Goal: Information Seeking & Learning: Find specific fact

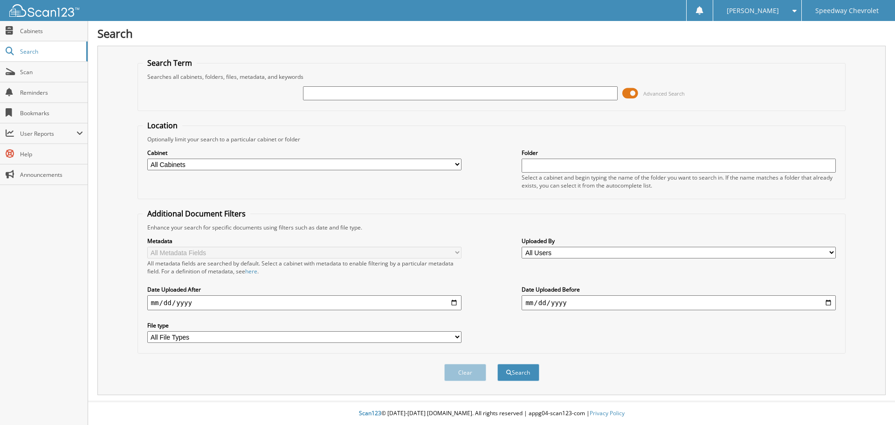
drag, startPoint x: 627, startPoint y: 92, endPoint x: 602, endPoint y: 95, distance: 24.9
click at [626, 92] on span at bounding box center [631, 93] width 16 height 14
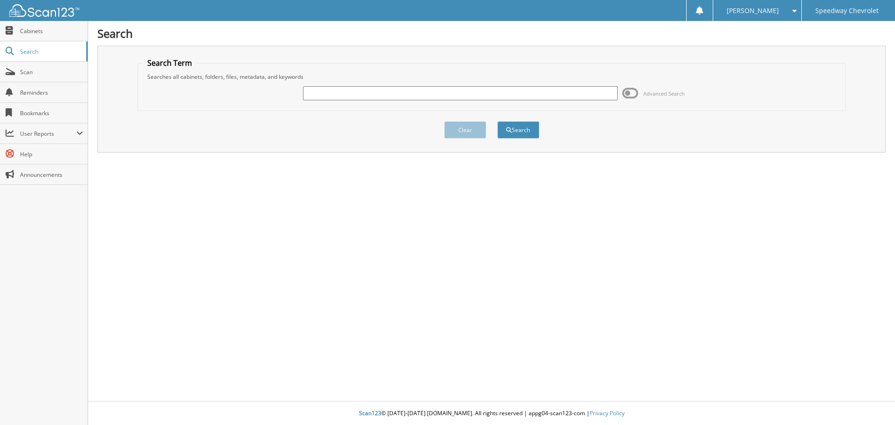
click at [368, 95] on input "text" at bounding box center [460, 93] width 314 height 14
type input "40561"
click at [498, 121] on button "Search" at bounding box center [519, 129] width 42 height 17
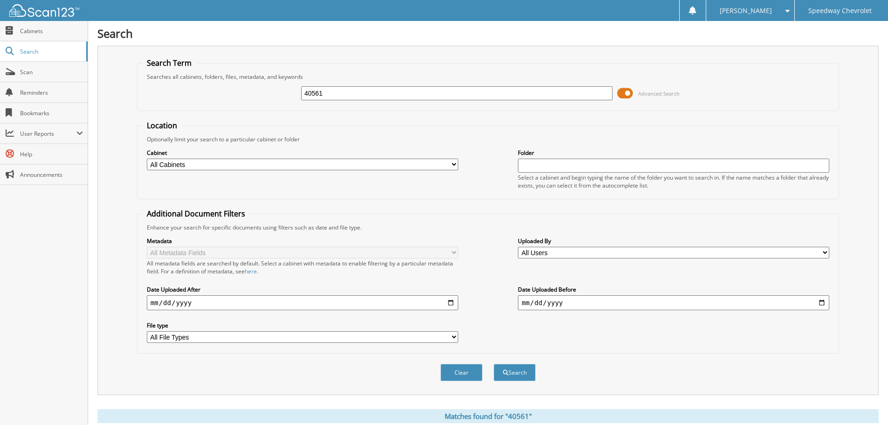
click at [622, 96] on span at bounding box center [625, 93] width 16 height 14
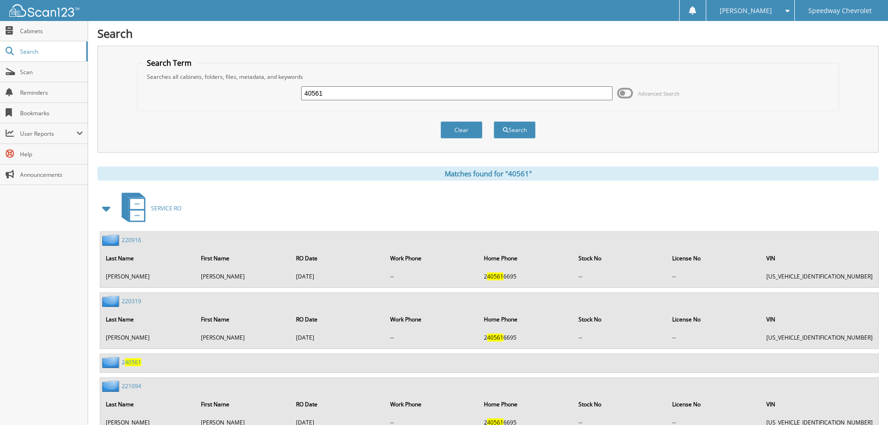
click at [344, 95] on input "40561" at bounding box center [456, 93] width 311 height 14
type input "4"
click at [323, 92] on input "text" at bounding box center [456, 93] width 311 height 14
type input "40212"
click at [494, 121] on button "Search" at bounding box center [515, 129] width 42 height 17
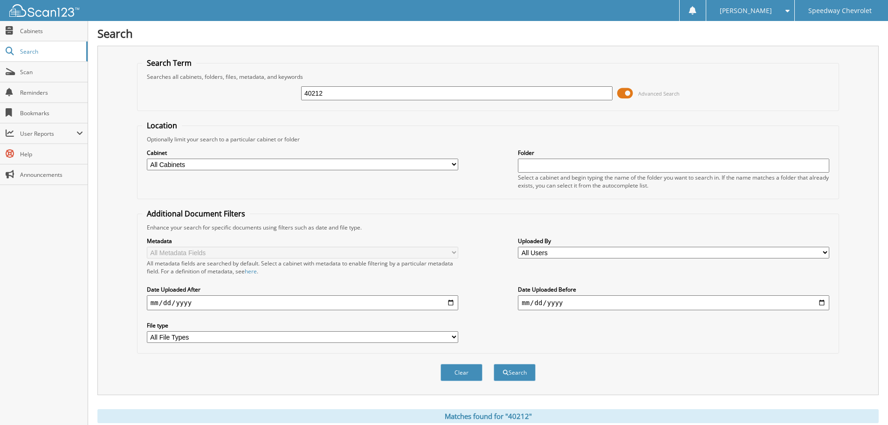
click at [621, 93] on span at bounding box center [625, 93] width 16 height 14
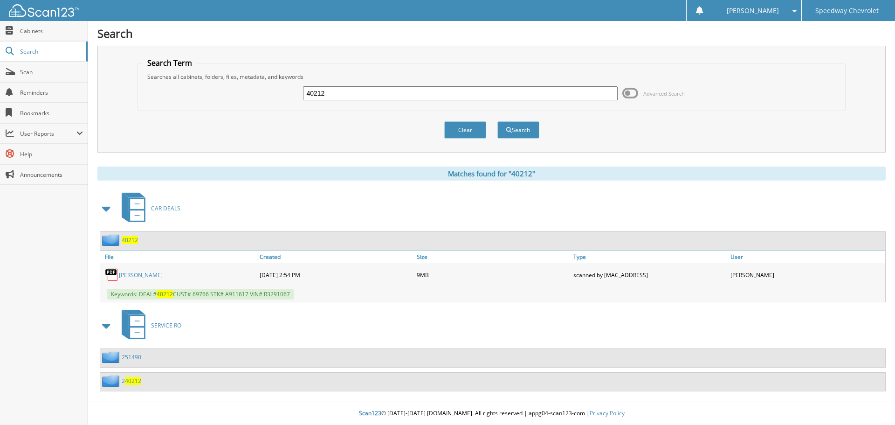
click at [145, 274] on link "RUDGE, RONALD" at bounding box center [141, 275] width 44 height 8
